Goal: Find specific page/section: Find specific page/section

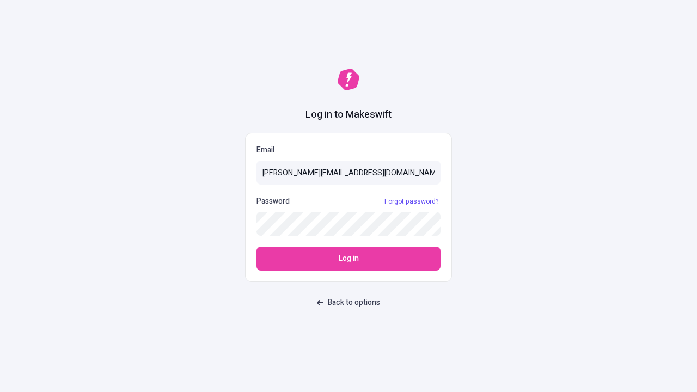
type input "[PERSON_NAME][EMAIL_ADDRESS][DOMAIN_NAME]"
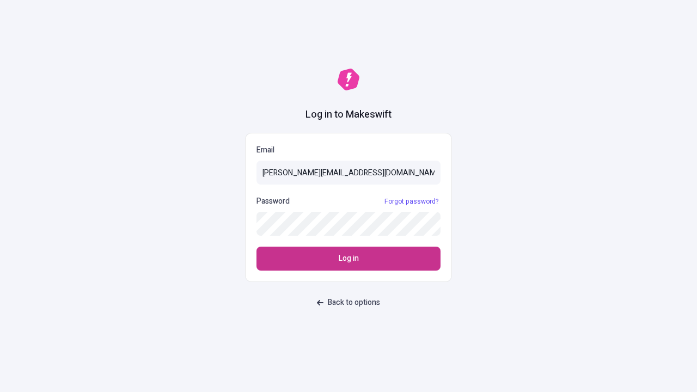
click at [349, 259] on span "Log in" at bounding box center [349, 259] width 20 height 12
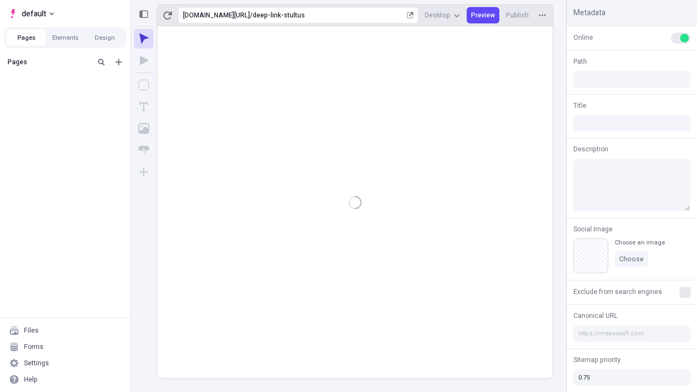
type input "/deep-link-stultus"
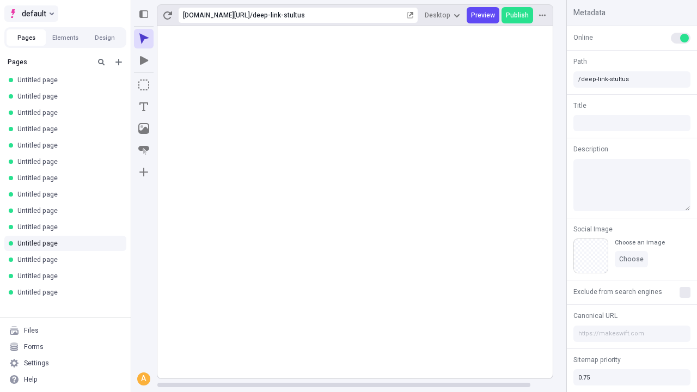
click at [31, 14] on span "default" at bounding box center [34, 13] width 25 height 13
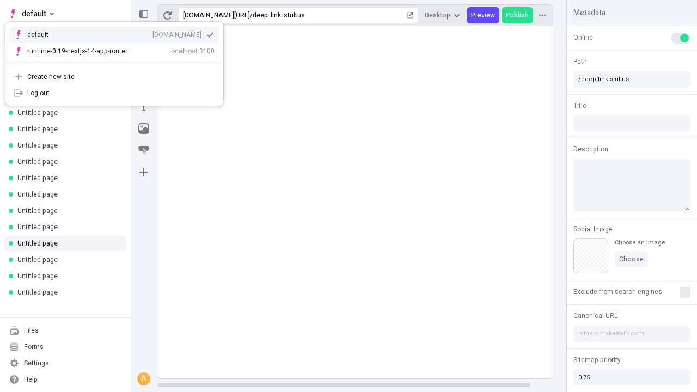
click at [105, 38] on button "Design" at bounding box center [104, 37] width 39 height 16
